Goal: Check status: Check status

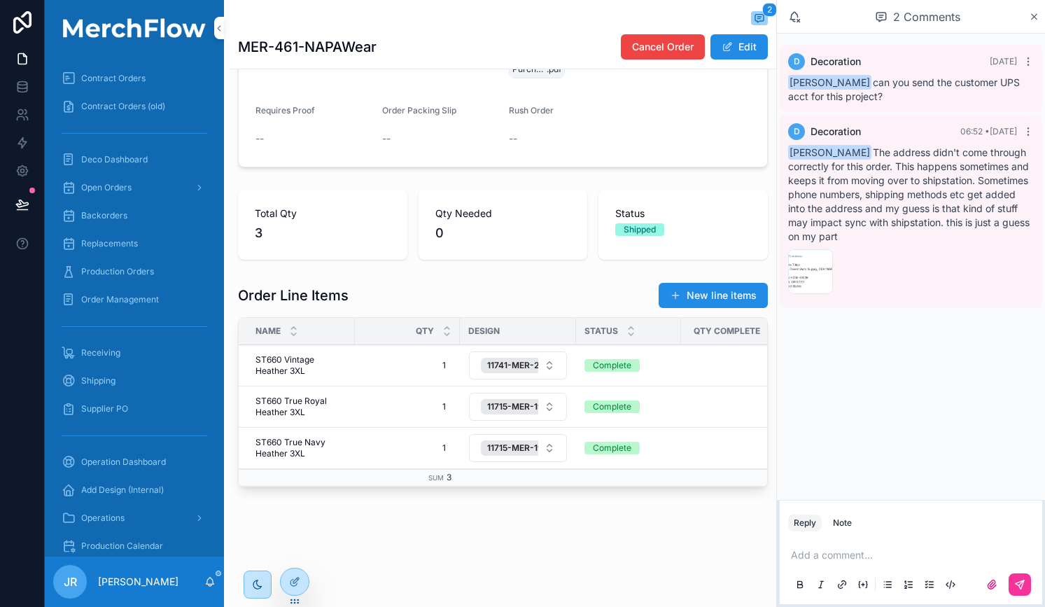
scroll to position [389, 0]
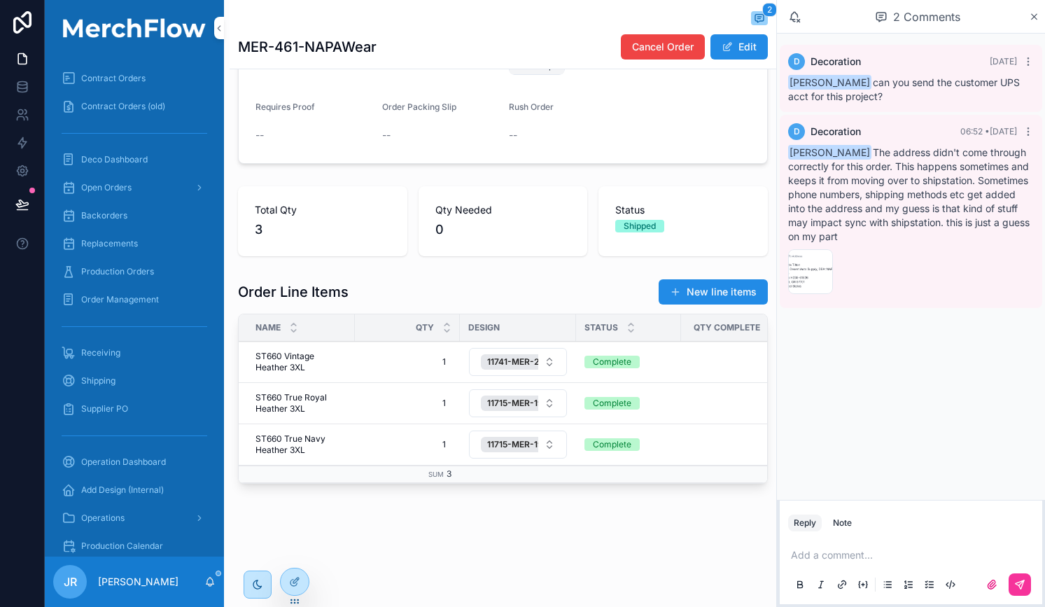
click at [800, 268] on div "image .png" at bounding box center [810, 271] width 45 height 45
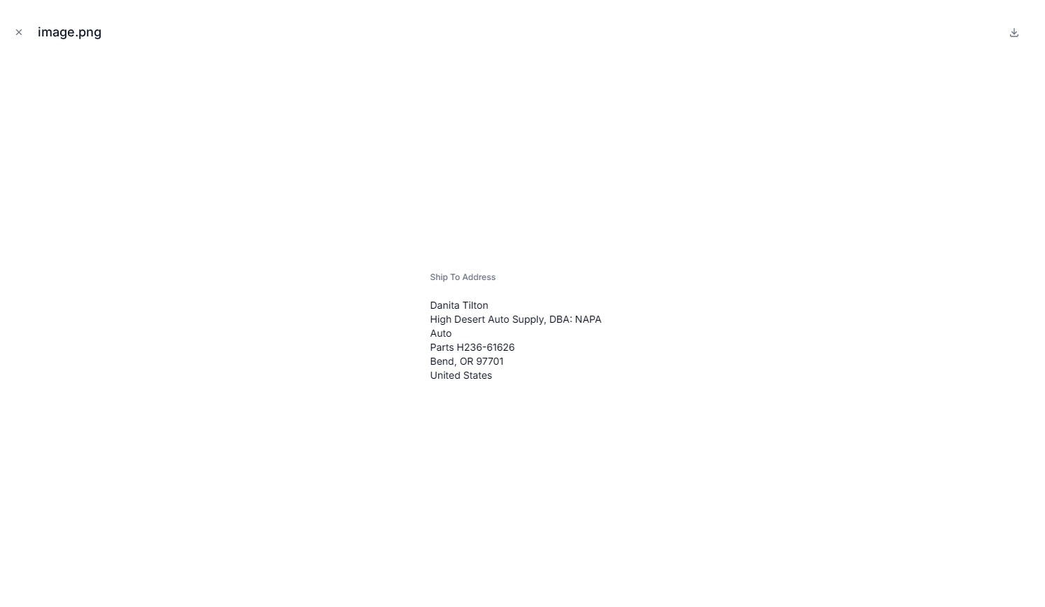
click at [15, 32] on icon "Close modal" at bounding box center [19, 32] width 10 height 10
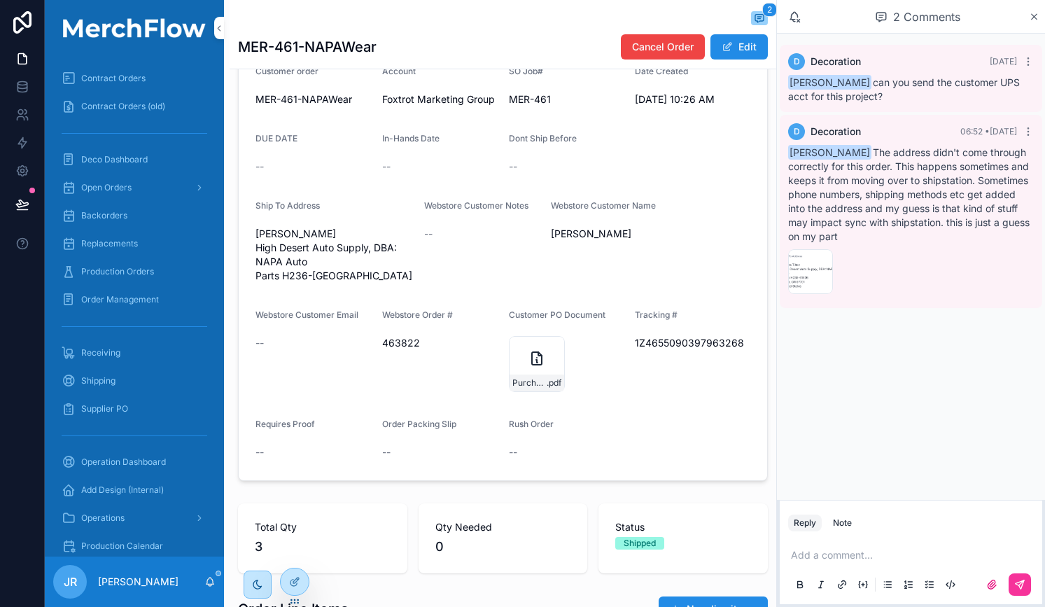
scroll to position [62, 0]
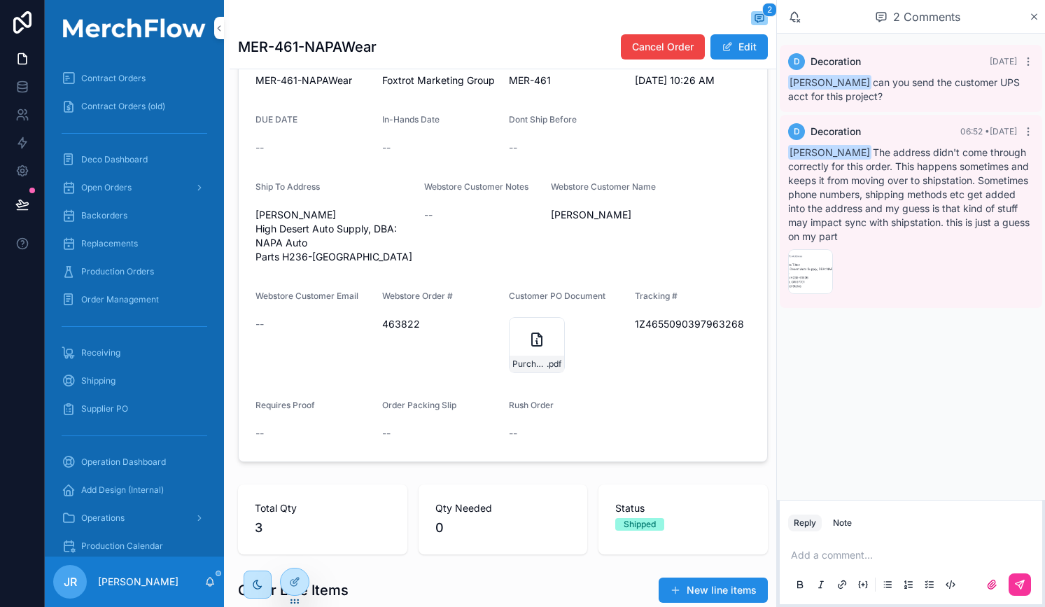
click at [529, 348] on icon "scrollable content" at bounding box center [537, 339] width 17 height 17
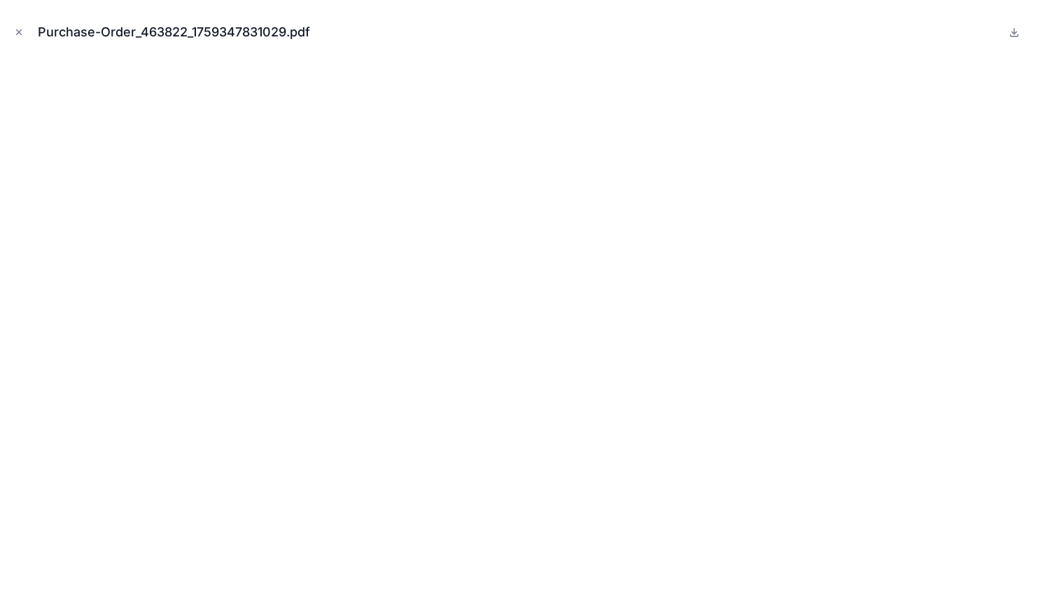
click at [20, 34] on icon "Close modal" at bounding box center [19, 32] width 10 height 10
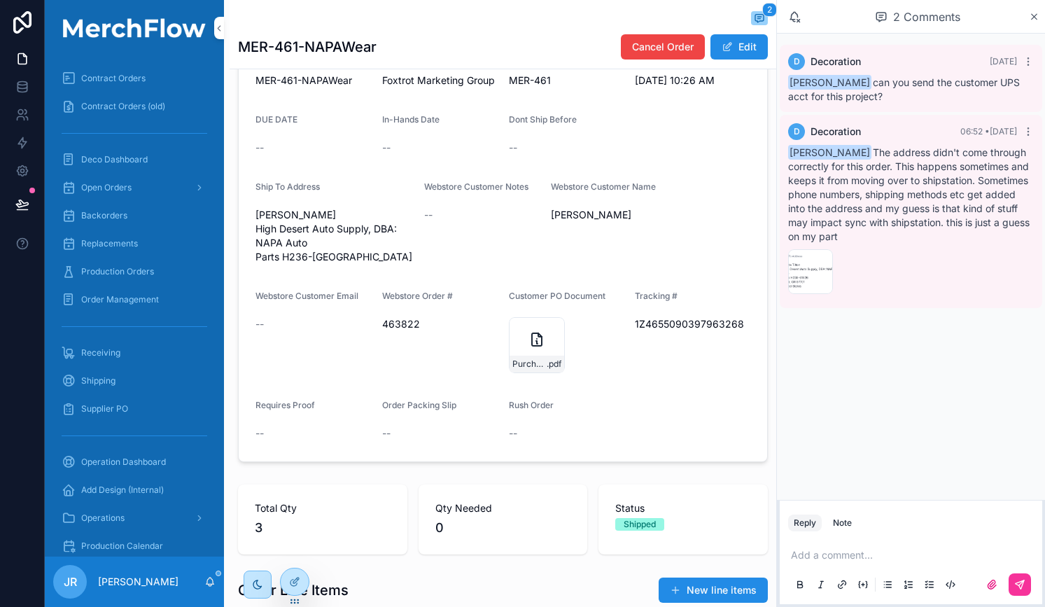
click at [801, 263] on div "image .png" at bounding box center [810, 271] width 45 height 45
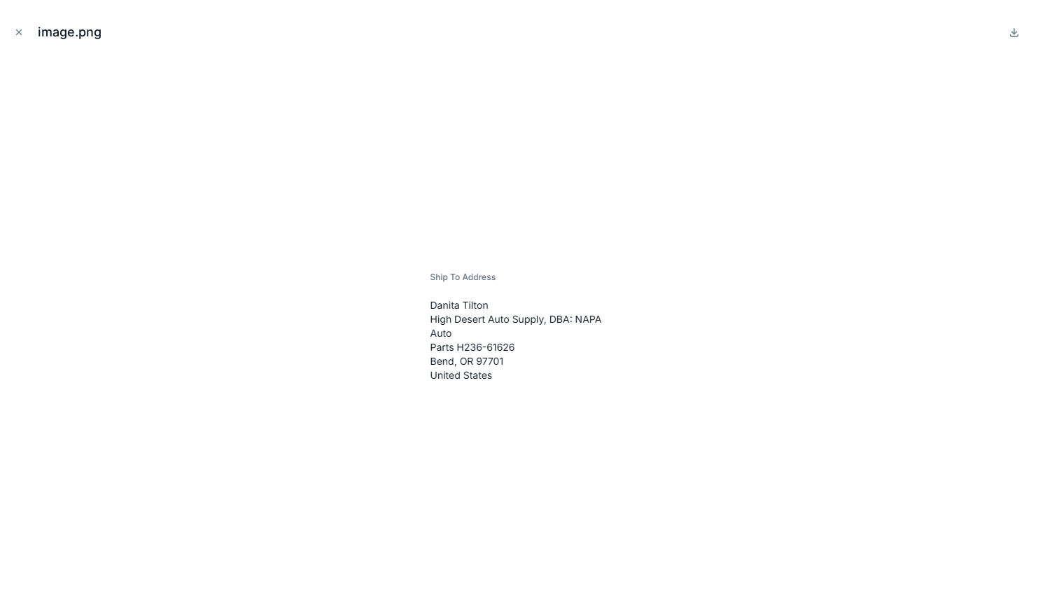
click at [19, 32] on icon "Close modal" at bounding box center [19, 32] width 5 height 5
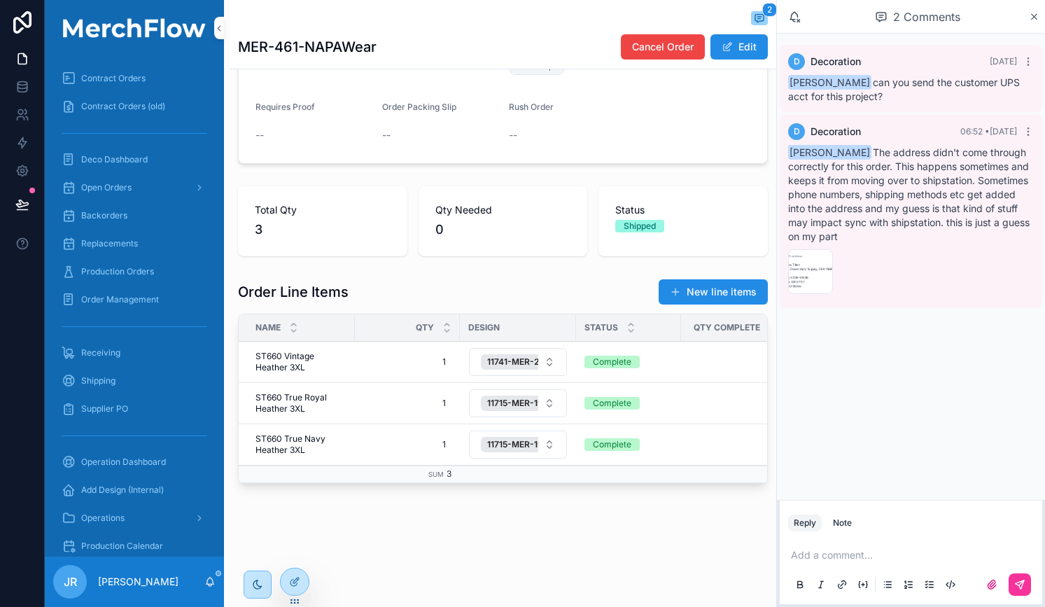
scroll to position [389, 0]
